Goal: Information Seeking & Learning: Learn about a topic

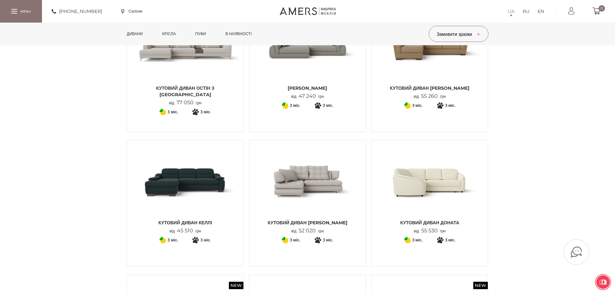
scroll to position [258, 0]
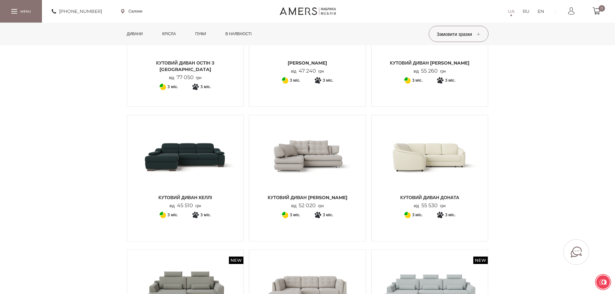
click at [286, 198] on span "Кутовий диван [PERSON_NAME]" at bounding box center [307, 197] width 107 height 6
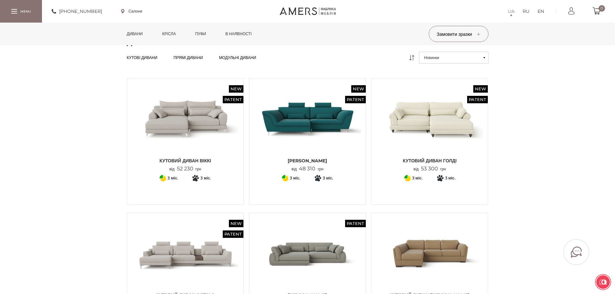
scroll to position [0, 0]
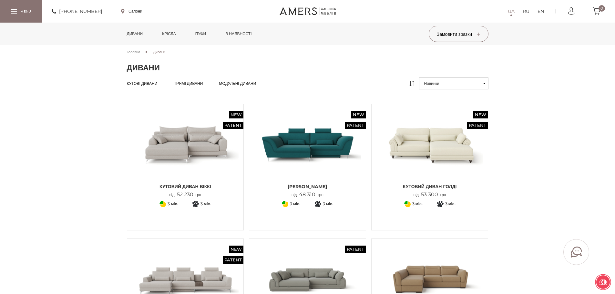
click at [137, 52] on span "Головна" at bounding box center [134, 52] width 14 height 5
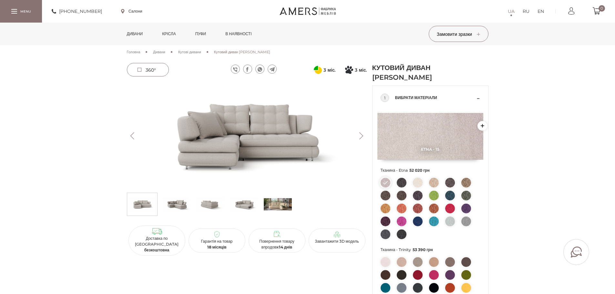
click at [181, 208] on img at bounding box center [176, 204] width 28 height 19
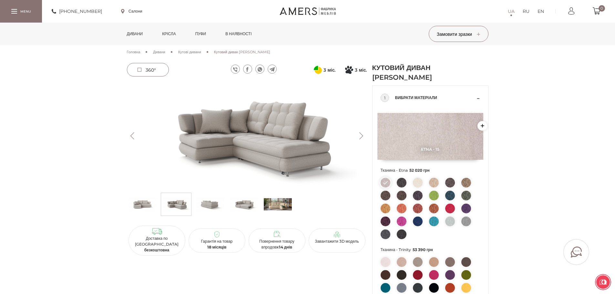
click at [209, 208] on img at bounding box center [210, 204] width 28 height 19
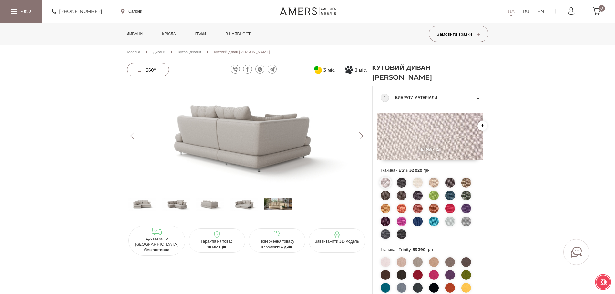
click at [243, 207] on img at bounding box center [244, 204] width 28 height 19
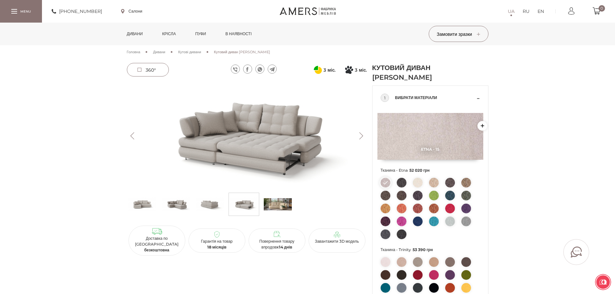
click at [285, 207] on img at bounding box center [278, 204] width 28 height 19
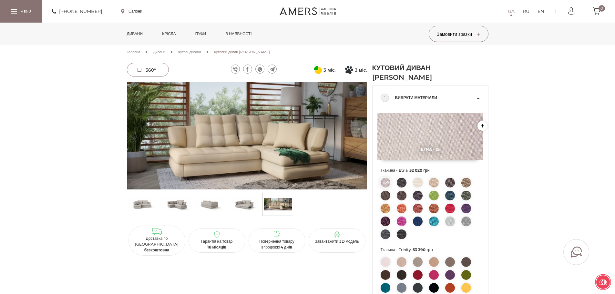
click at [136, 10] on link "Салони" at bounding box center [131, 11] width 21 height 6
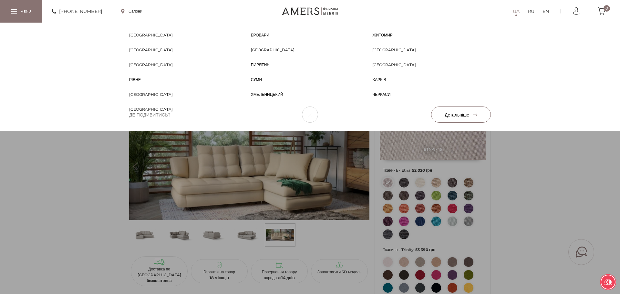
click at [254, 53] on span "[GEOGRAPHIC_DATA]" at bounding box center [273, 56] width 44 height 6
click at [547, 131] on div "Біла Церква Біла Церква Бровари Бровари Житомир Житомир Запоріжжя Запоріжжя Киї…" at bounding box center [310, 77] width 620 height 108
click at [58, 131] on div "Біла Церква Біла Церква Бровари Бровари Житомир Житомир Запоріжжя Запоріжжя Киї…" at bounding box center [310, 77] width 620 height 108
click at [532, 131] on div "Біла Церква Біла Церква Бровари Бровари Житомир Житомир Запоріжжя Запоріжжя Киї…" at bounding box center [310, 77] width 620 height 108
click at [311, 117] on button "button" at bounding box center [310, 115] width 16 height 16
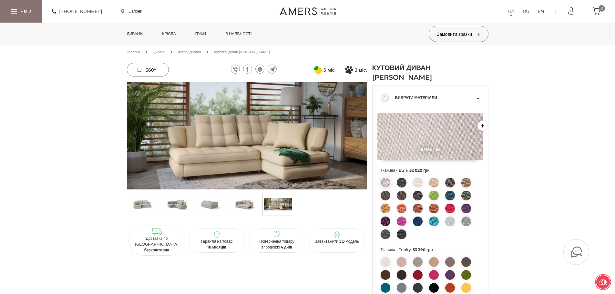
drag, startPoint x: 234, startPoint y: 128, endPoint x: 275, endPoint y: 158, distance: 51.1
click at [275, 158] on img at bounding box center [247, 135] width 240 height 107
click at [147, 68] on span "360°" at bounding box center [151, 70] width 10 height 6
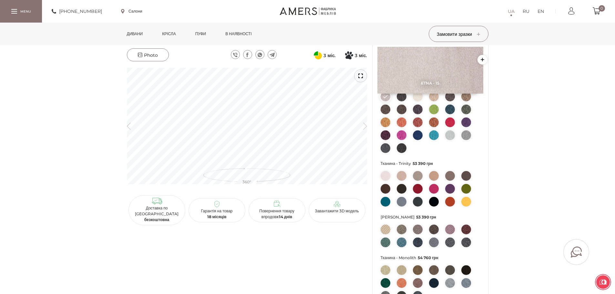
scroll to position [129, 0]
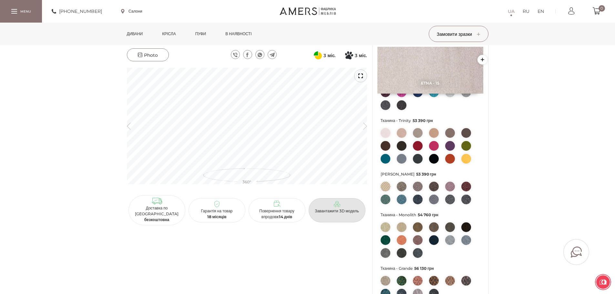
click at [332, 208] on p "Завантажити 3D модель" at bounding box center [337, 211] width 52 height 6
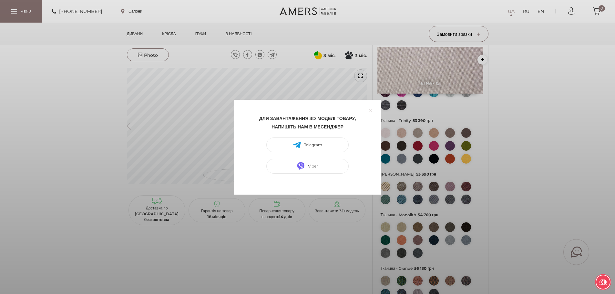
click at [372, 111] on link at bounding box center [370, 110] width 10 height 10
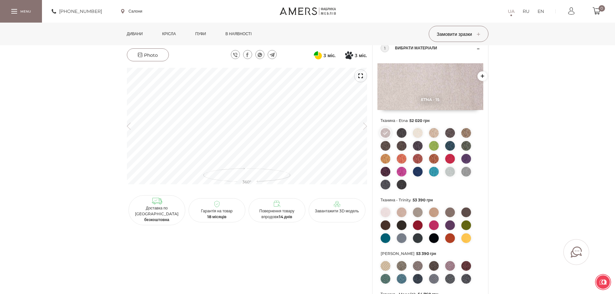
scroll to position [0, 0]
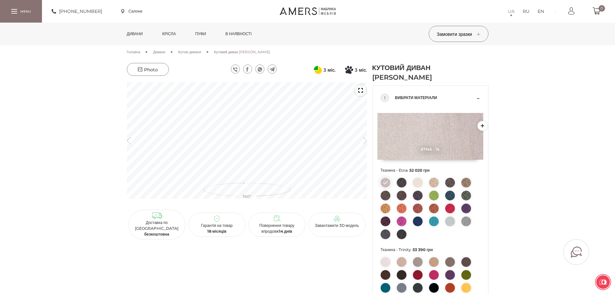
click at [248, 33] on link "в наявності" at bounding box center [238, 34] width 36 height 23
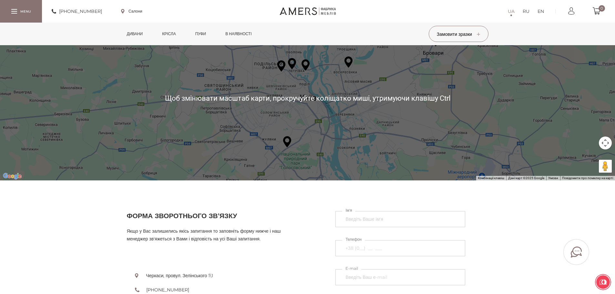
scroll to position [64, 0]
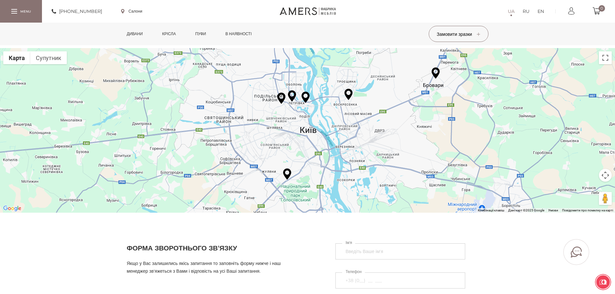
click at [281, 99] on img at bounding box center [281, 98] width 8 height 11
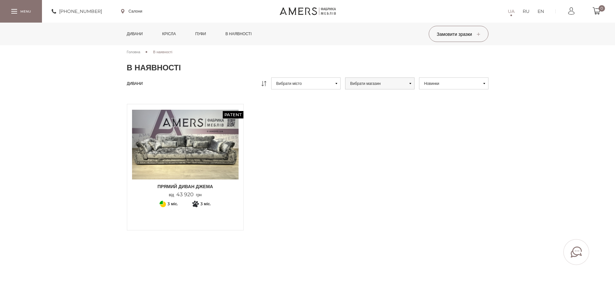
click at [137, 34] on link "Дивани" at bounding box center [135, 34] width 26 height 23
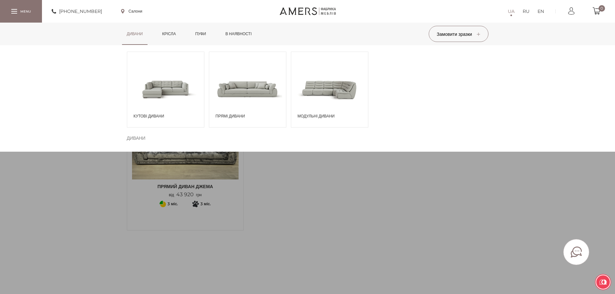
click at [179, 95] on span at bounding box center [165, 88] width 77 height 45
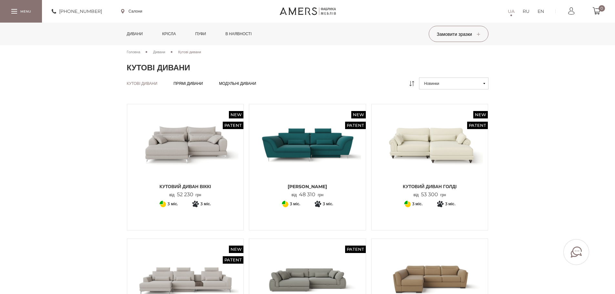
click at [163, 54] on span "Дивани" at bounding box center [159, 52] width 12 height 5
click at [242, 86] on span "Модульні дивани" at bounding box center [237, 88] width 37 height 5
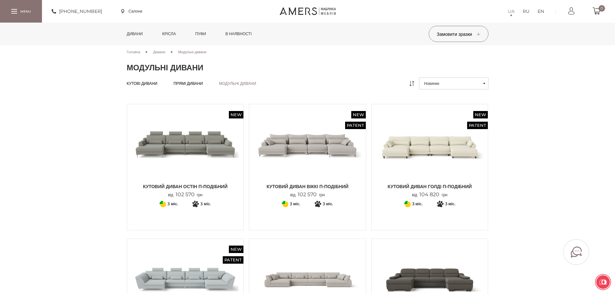
click at [165, 49] on link "Дивани" at bounding box center [159, 52] width 12 height 6
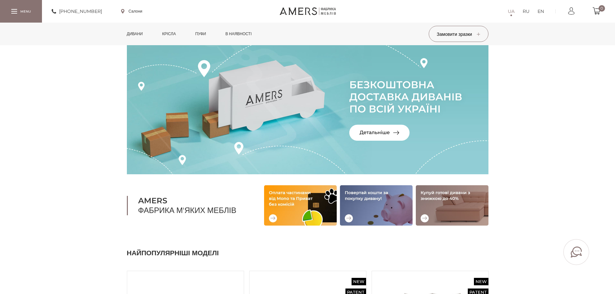
click at [11, 11] on div at bounding box center [21, 11] width 42 height 22
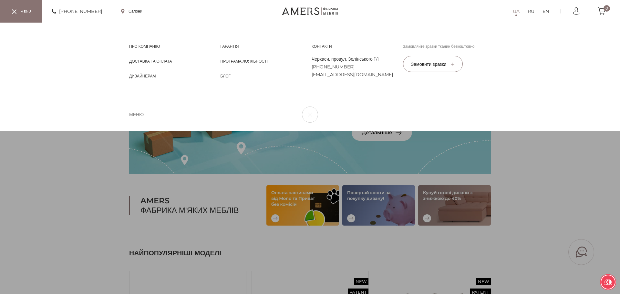
click at [23, 17] on div at bounding box center [21, 11] width 42 height 22
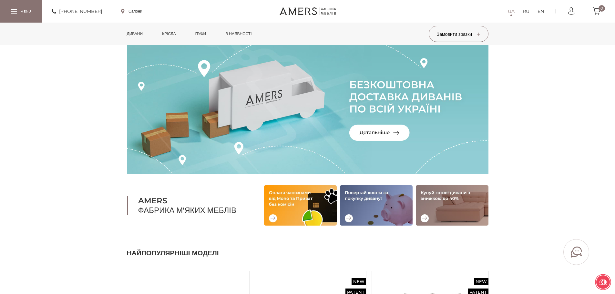
click at [136, 35] on link "Дивани" at bounding box center [135, 34] width 26 height 23
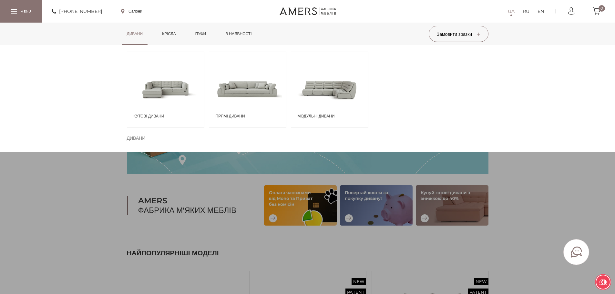
click at [145, 107] on span at bounding box center [165, 88] width 77 height 45
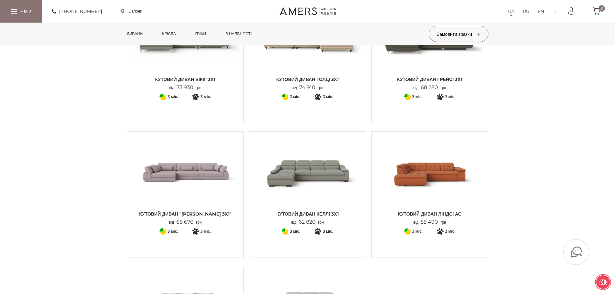
scroll to position [452, 0]
